Goal: Information Seeking & Learning: Check status

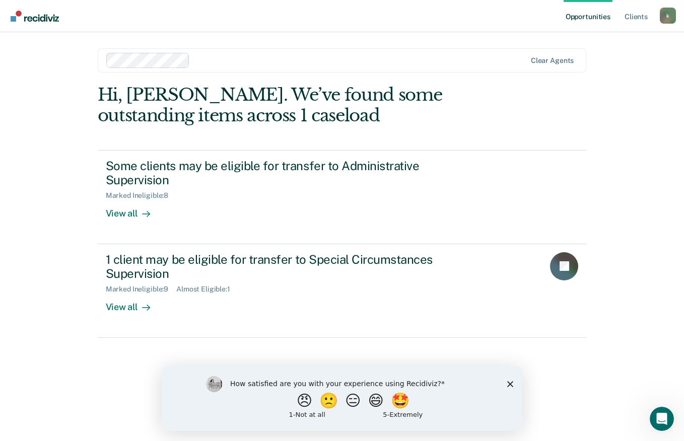
click at [517, 384] on div "How satisfied are you with your experience using Recidiviz? 😠 🙁 😑 😄 🤩 1 - Not a…" at bounding box center [342, 398] width 361 height 65
click at [510, 383] on polygon "Close survey" at bounding box center [510, 384] width 6 height 6
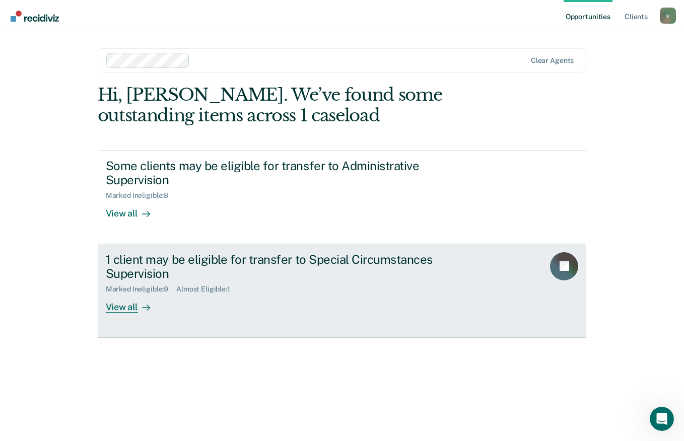
click at [121, 315] on link "1 client may be eligible for transfer to Special Circumstances Supervision Mark…" at bounding box center [342, 291] width 489 height 94
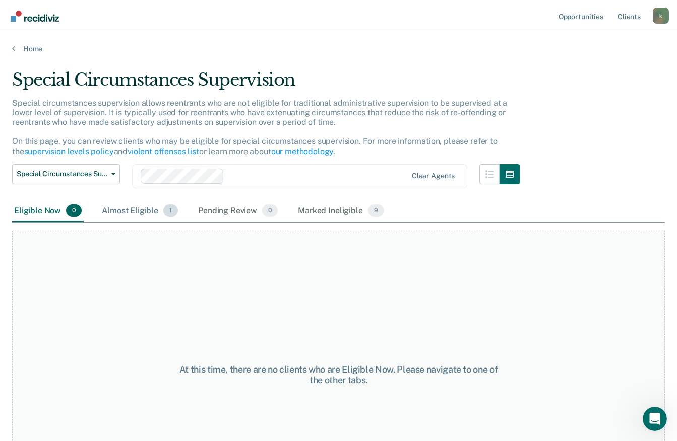
click at [138, 214] on div "Almost Eligible 1" at bounding box center [140, 212] width 80 height 22
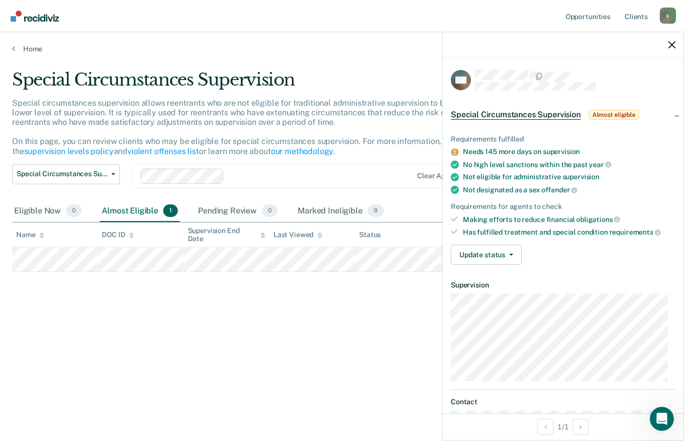
click at [673, 46] on icon "button" at bounding box center [672, 44] width 7 height 7
